Goal: Check status: Check status

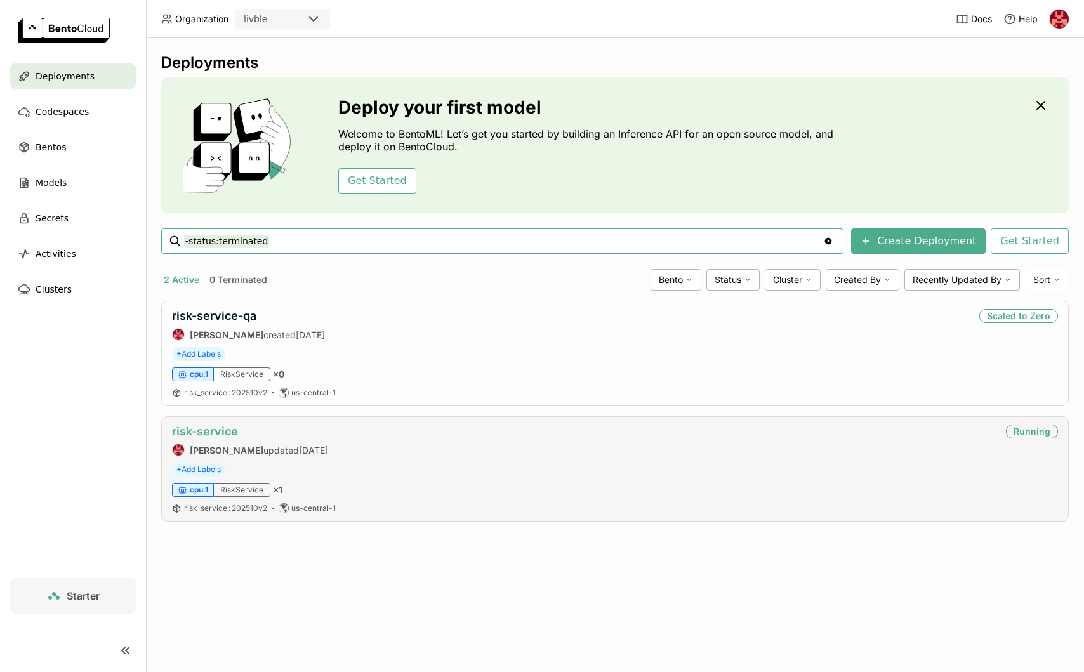
click at [226, 433] on link "risk-service" at bounding box center [205, 431] width 66 height 13
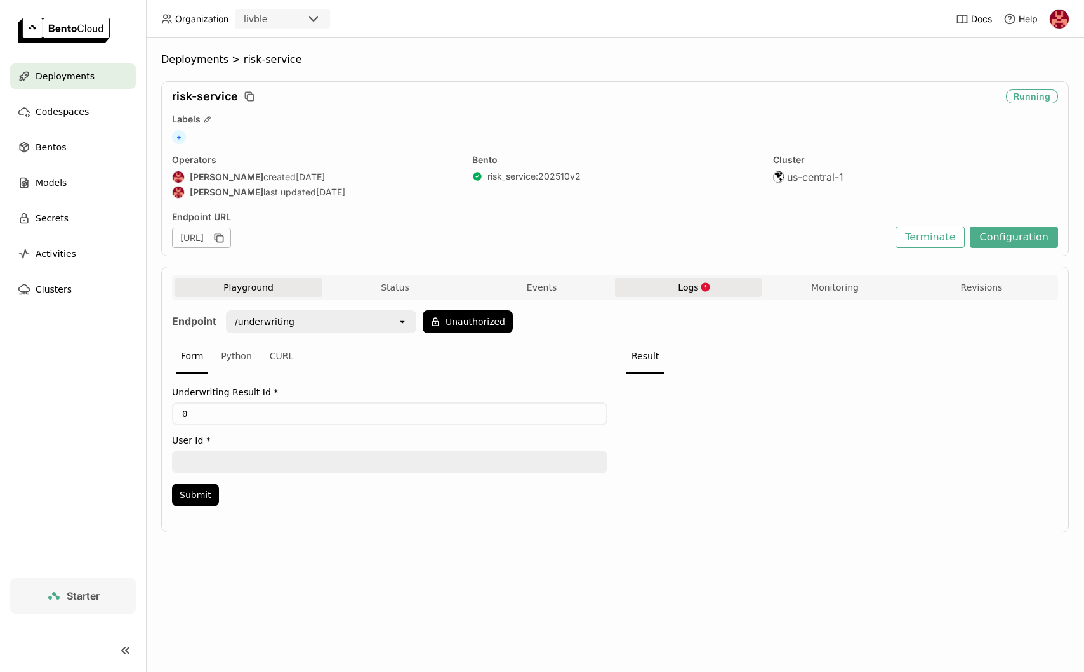
click at [686, 287] on span "Logs" at bounding box center [688, 287] width 20 height 11
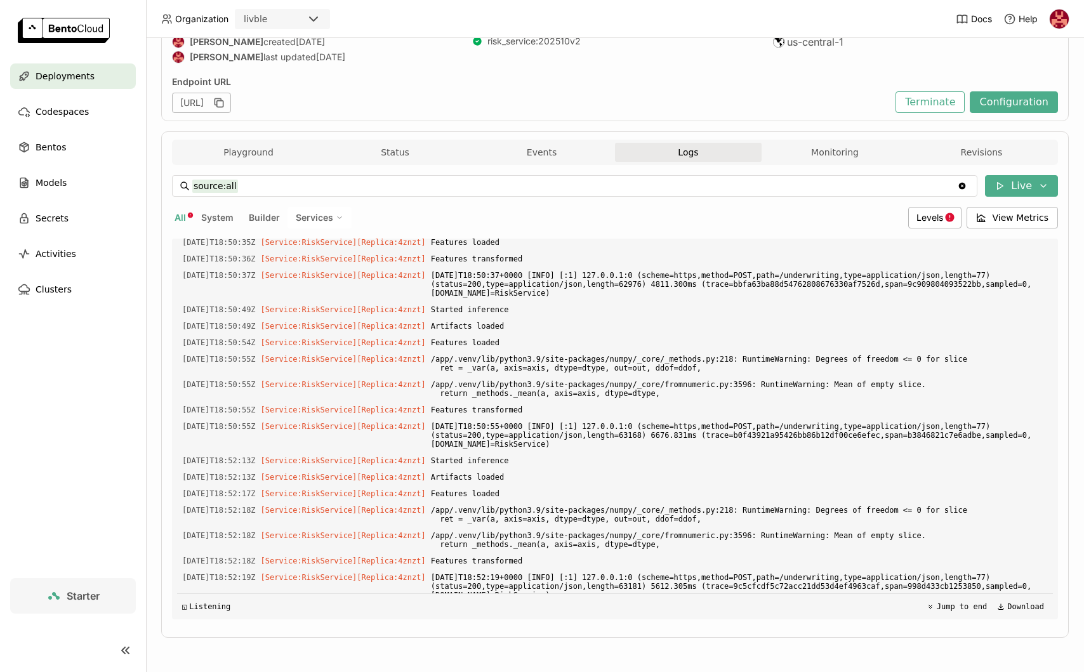
scroll to position [1454, 0]
click at [915, 216] on div "Levels" at bounding box center [934, 218] width 53 height 22
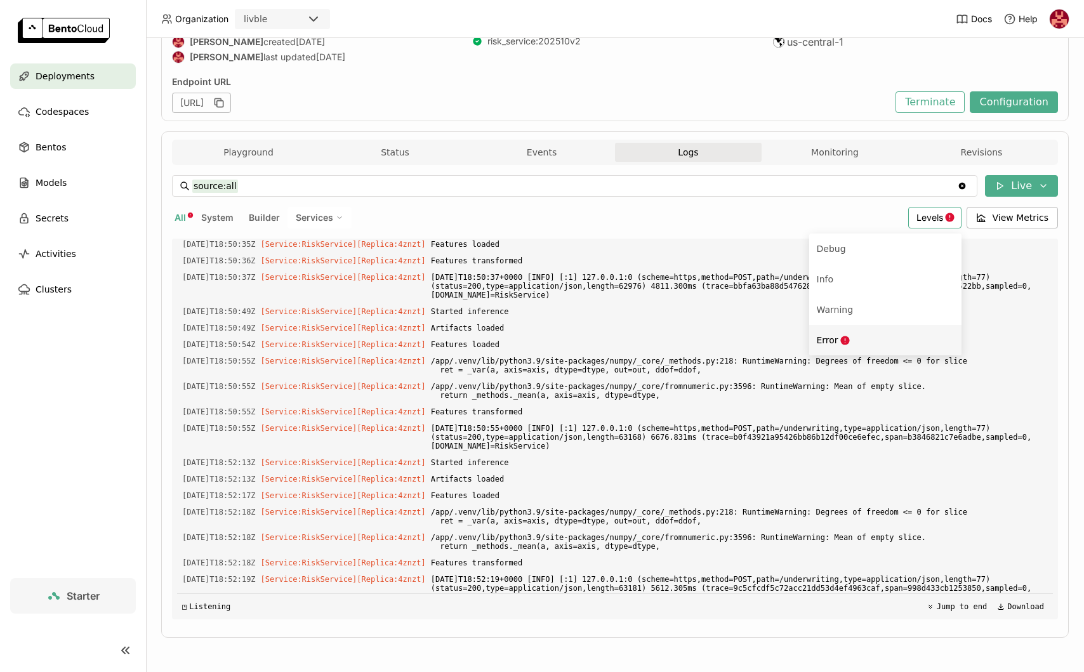
click at [841, 344] on icon "Menu" at bounding box center [845, 340] width 11 height 11
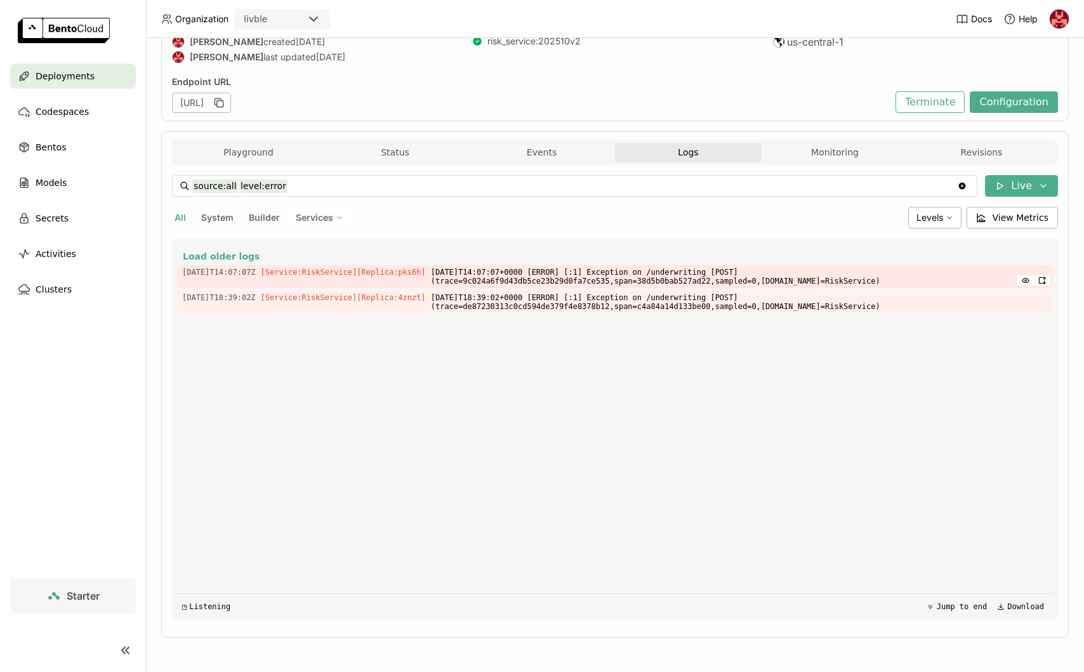
click at [721, 279] on span "[DATE]T14:07:07+0000 [ERROR] [:1] Exception on /underwriting [POST] (trace=9c02…" at bounding box center [739, 276] width 617 height 23
click at [411, 274] on span "[Replica: pks6h ]" at bounding box center [391, 272] width 69 height 9
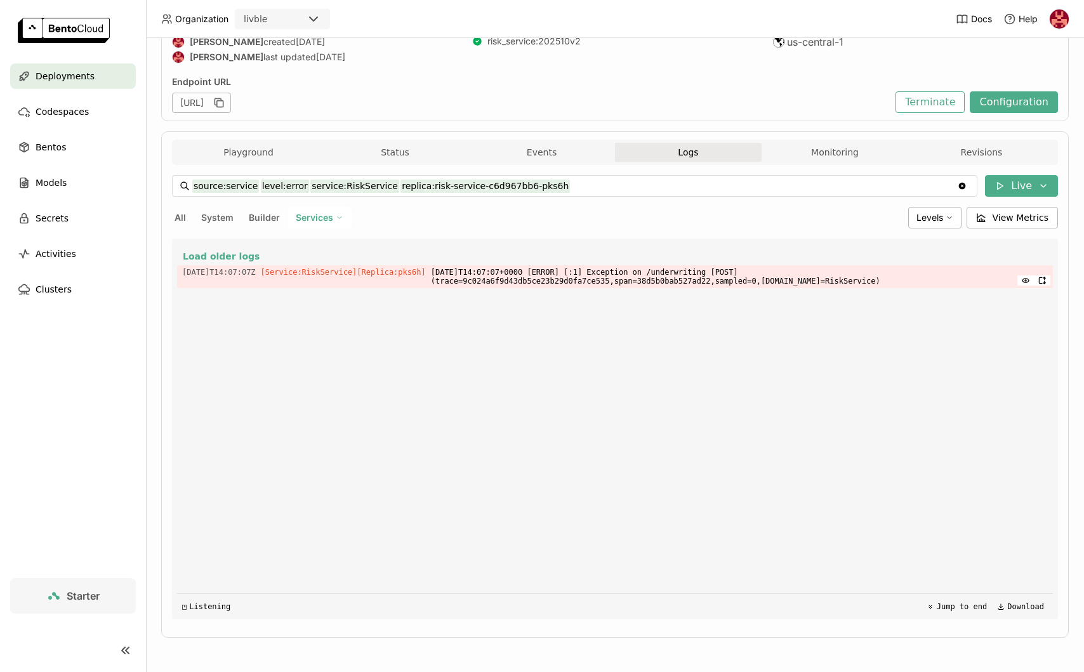
click at [242, 273] on span "[DATE]T14:07:07Z" at bounding box center [219, 272] width 74 height 14
click at [494, 282] on span "[DATE]T14:07:07+0000 [ERROR] [:1] Exception on /underwriting [POST] (trace=9c02…" at bounding box center [739, 276] width 617 height 23
click at [1026, 280] on icon "button" at bounding box center [1025, 280] width 1 height 1
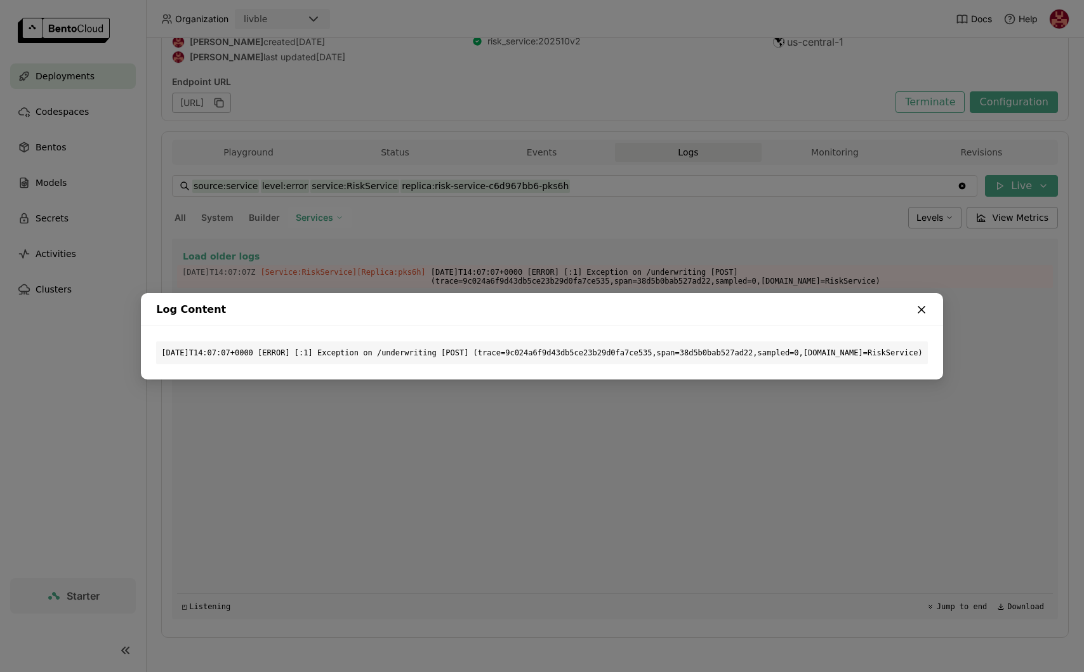
click at [928, 313] on icon "dialog" at bounding box center [921, 309] width 13 height 13
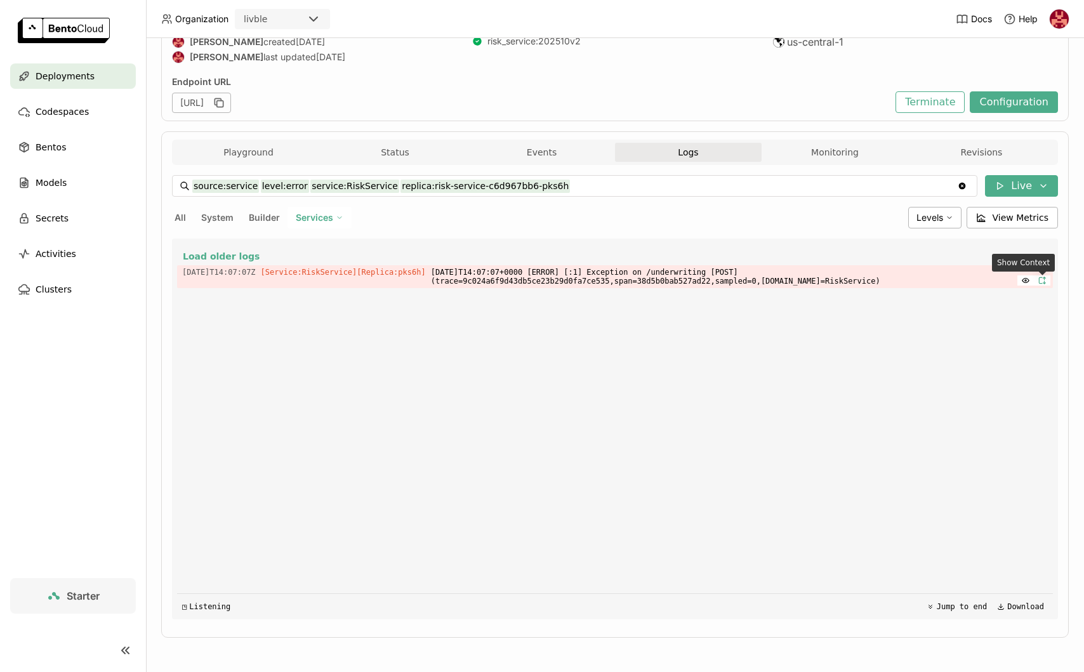
click at [1038, 278] on icon "button" at bounding box center [1042, 280] width 9 height 9
type input "source:service service:RiskService replica:risk-service-c6d967bb6-pks6h"
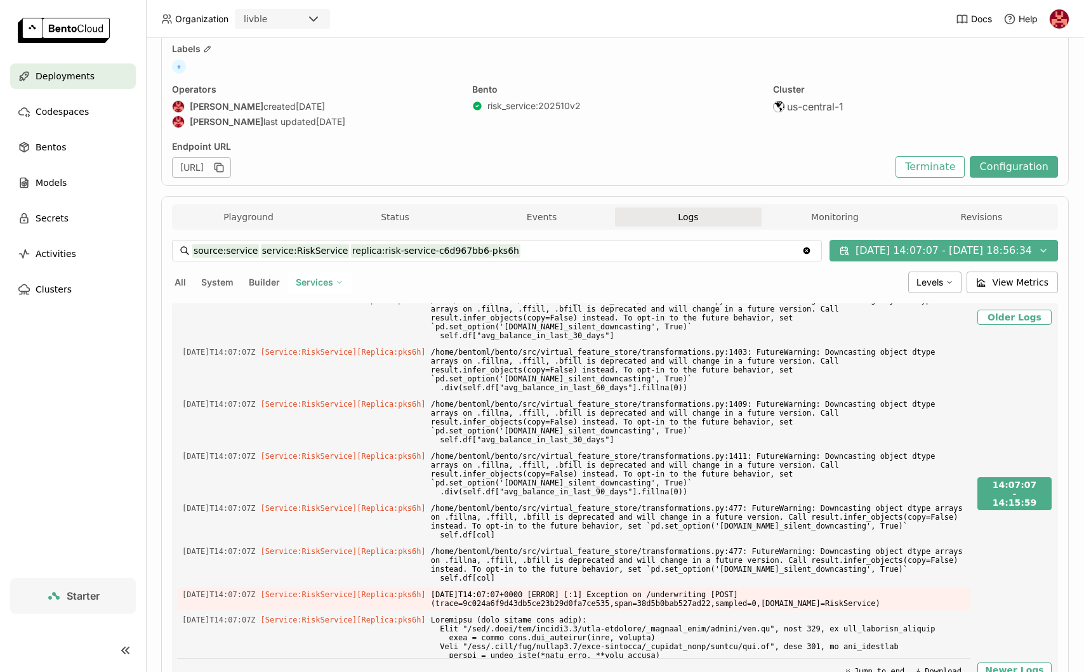
scroll to position [0, 0]
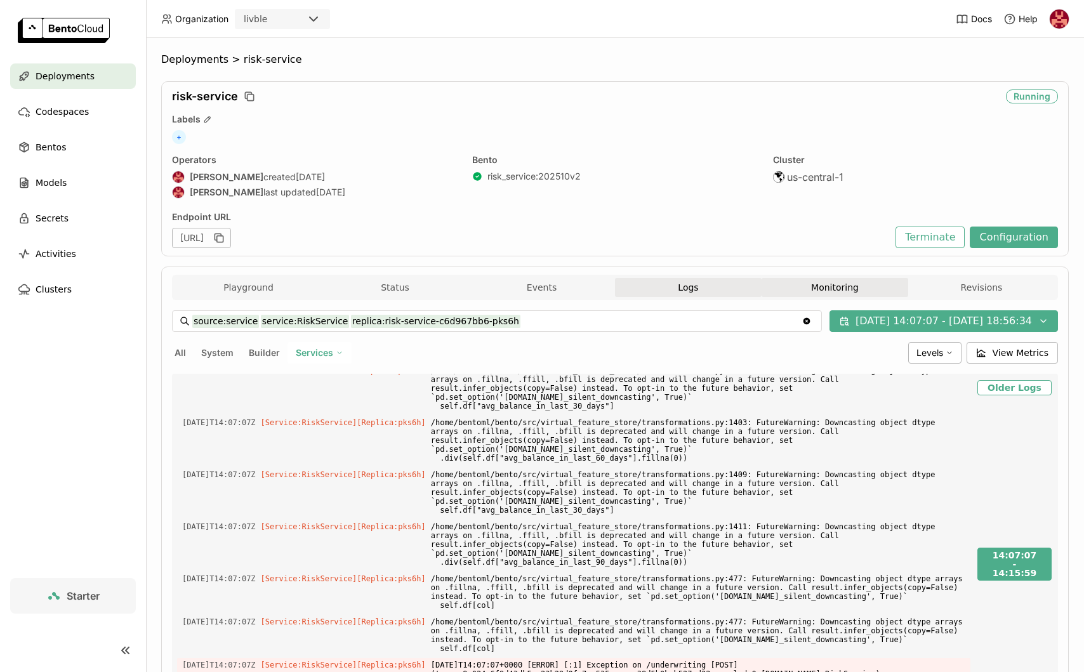
click at [864, 291] on button "Monitoring" at bounding box center [834, 287] width 147 height 19
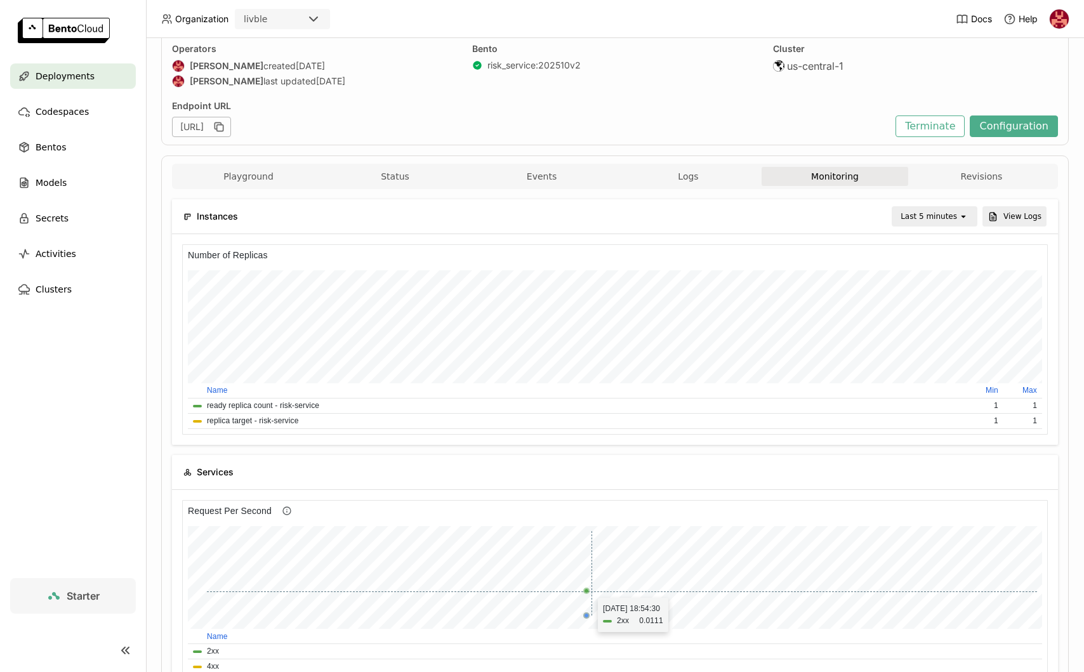
scroll to position [5, 0]
